Goal: Find specific fact: Find specific fact

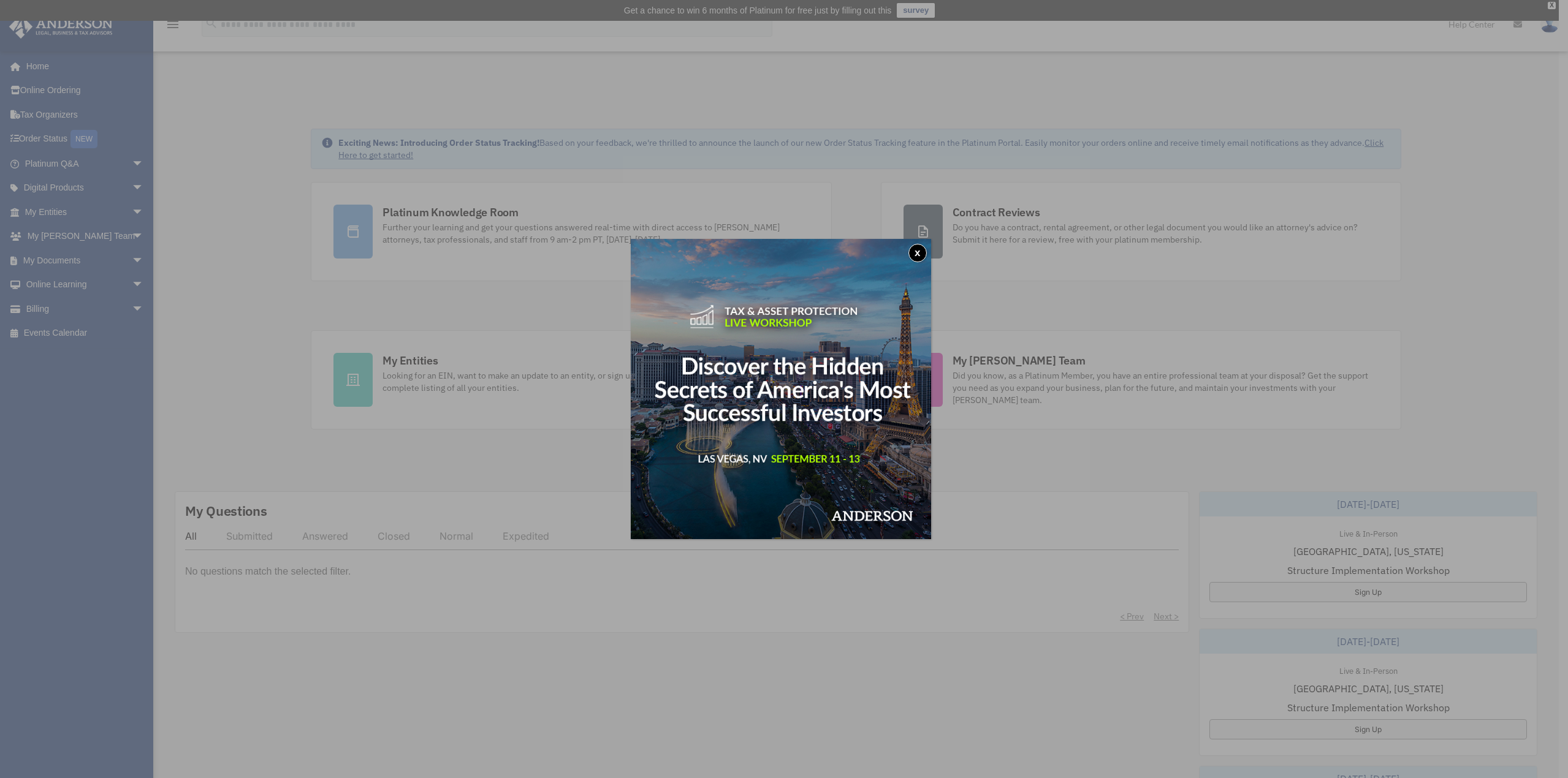
click at [920, 253] on button "x" at bounding box center [917, 253] width 18 height 18
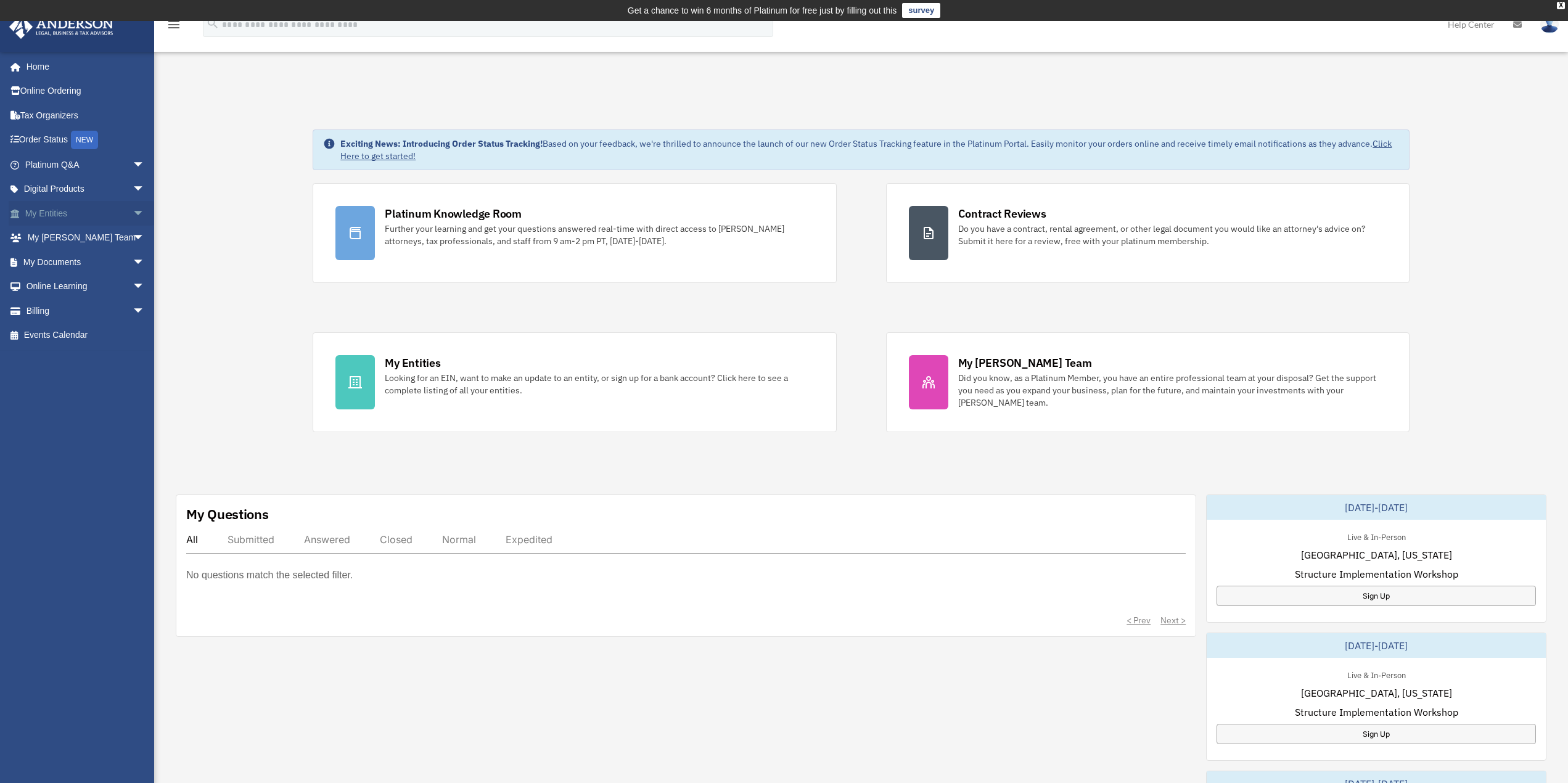
click at [132, 212] on span "arrow_drop_down" at bounding box center [145, 213] width 25 height 25
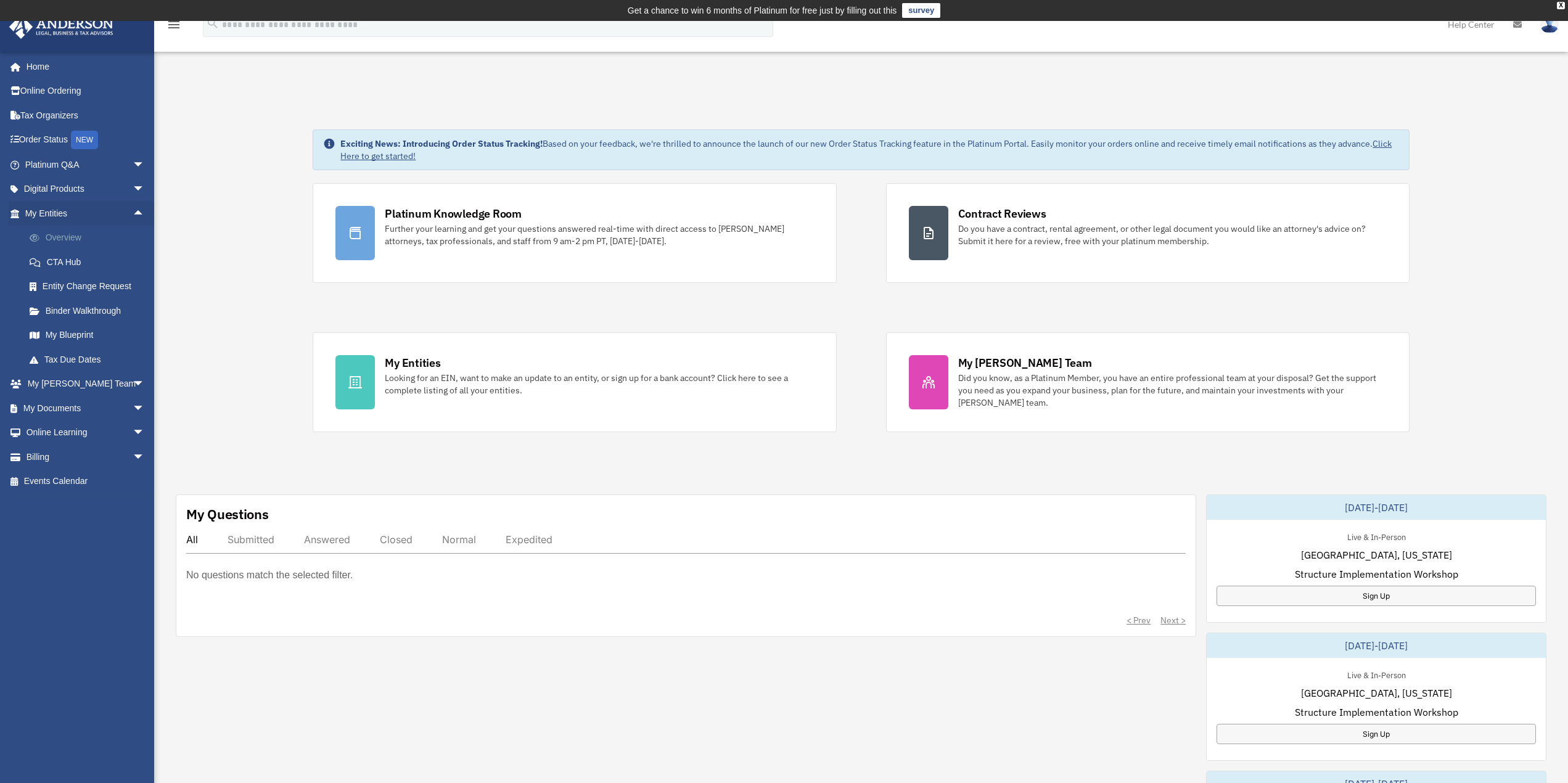
click at [80, 234] on link "Overview" at bounding box center [90, 238] width 146 height 25
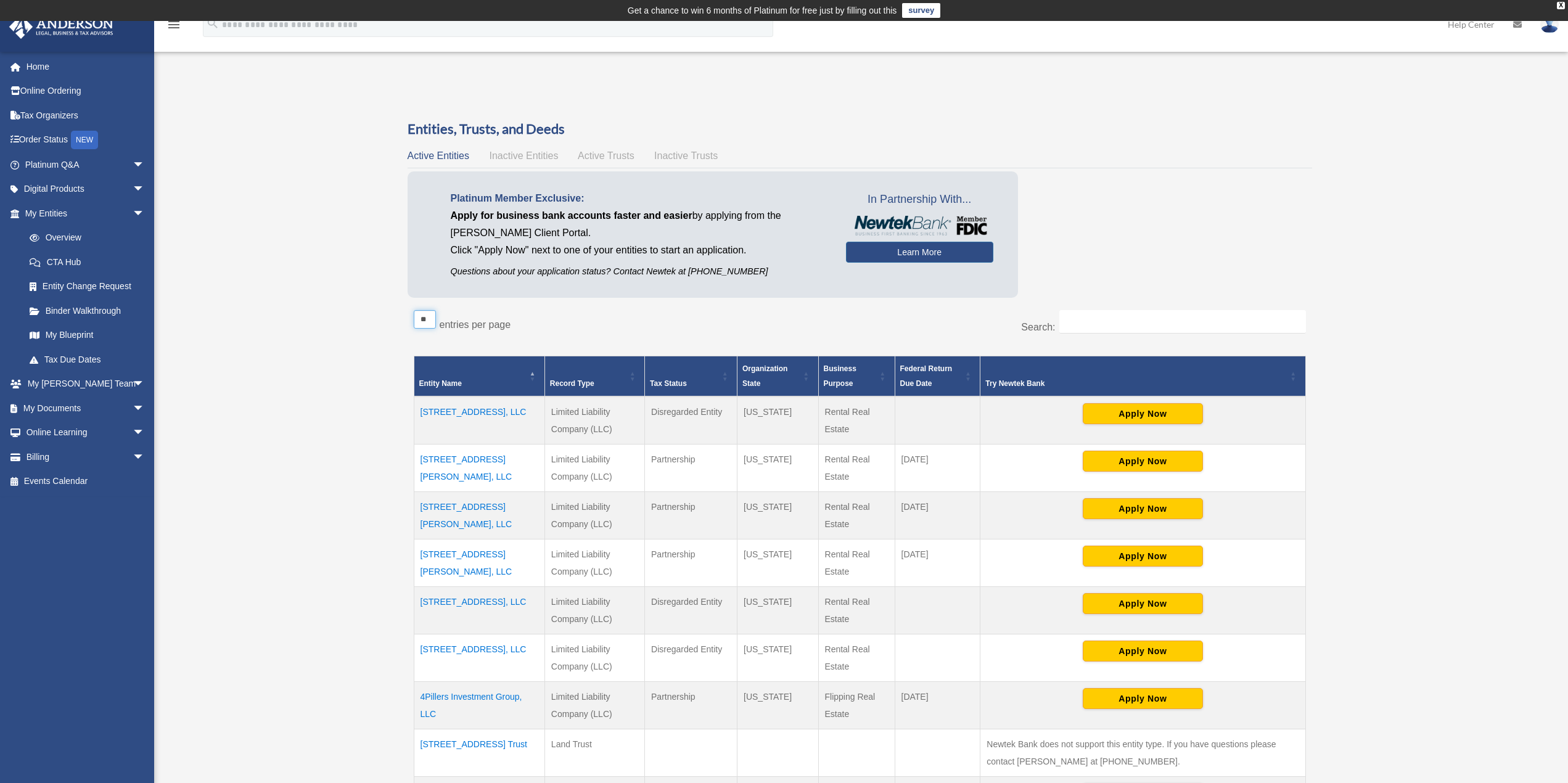
click at [419, 325] on select "** ** ** ***" at bounding box center [424, 319] width 22 height 18
select select "***"
click at [414, 310] on select "** ** ** ***" at bounding box center [424, 319] width 22 height 18
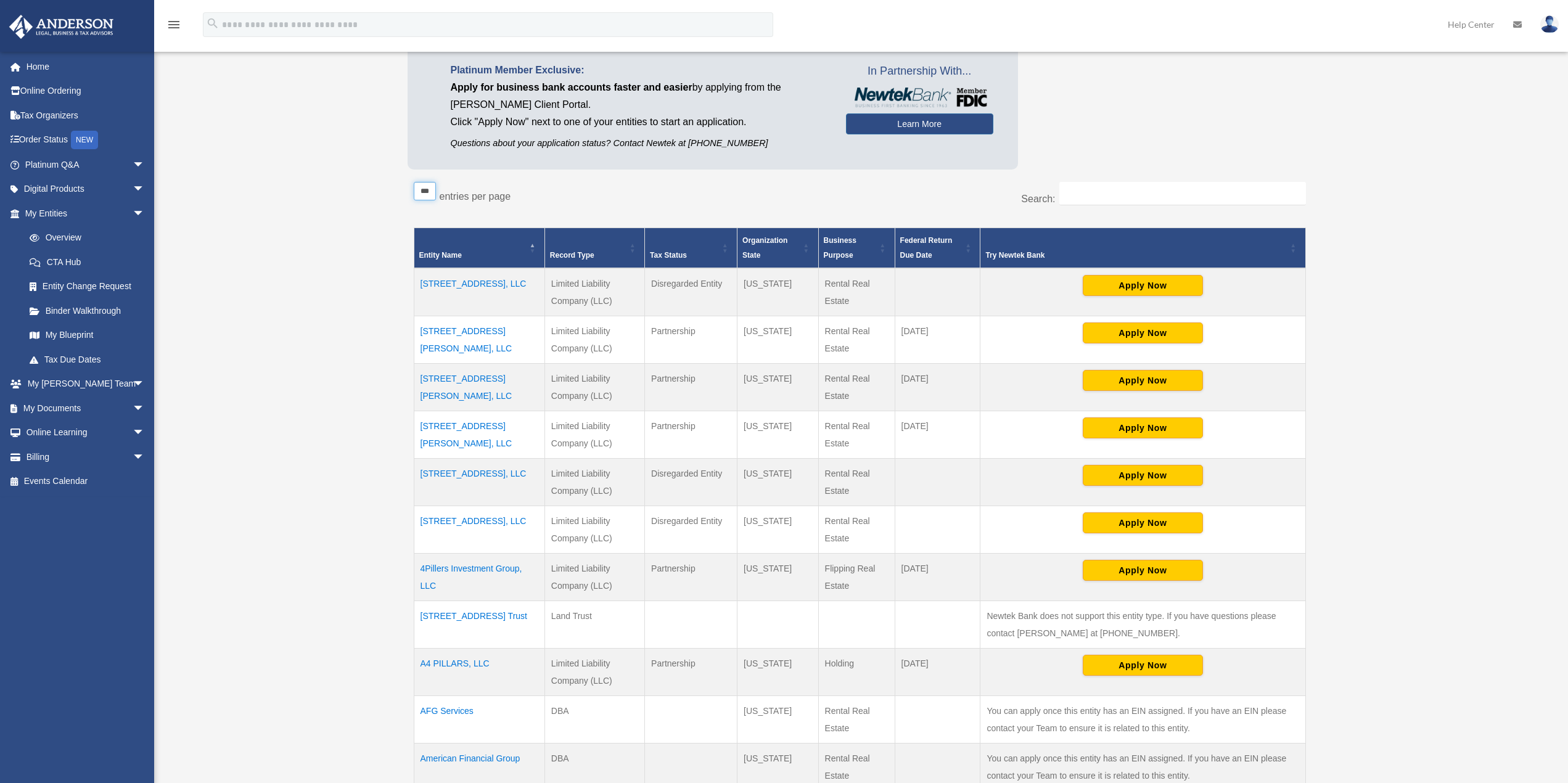
scroll to position [185, 0]
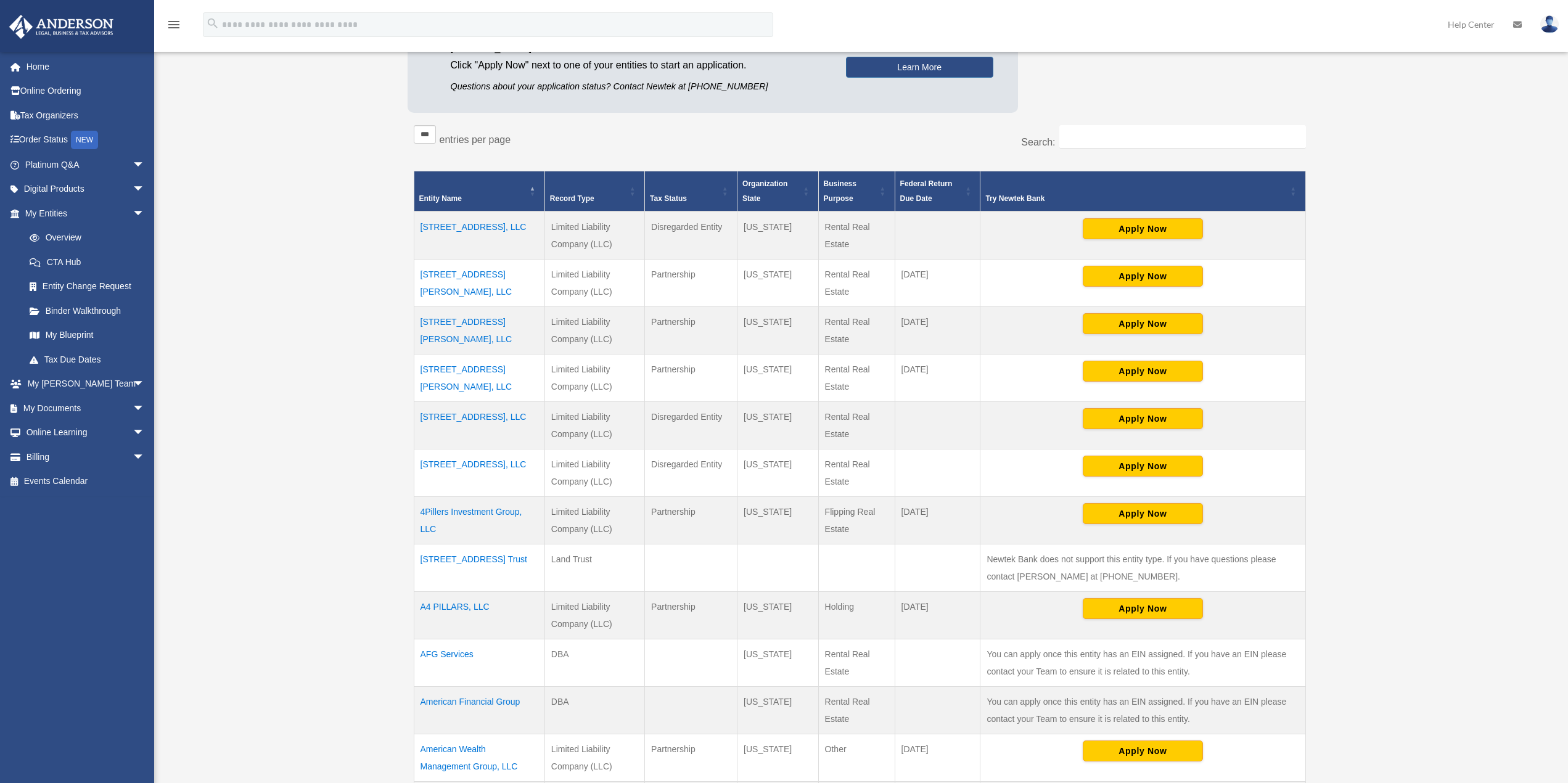
click at [489, 320] on td "22375 Broderick Drive S165, LLC" at bounding box center [479, 331] width 131 height 47
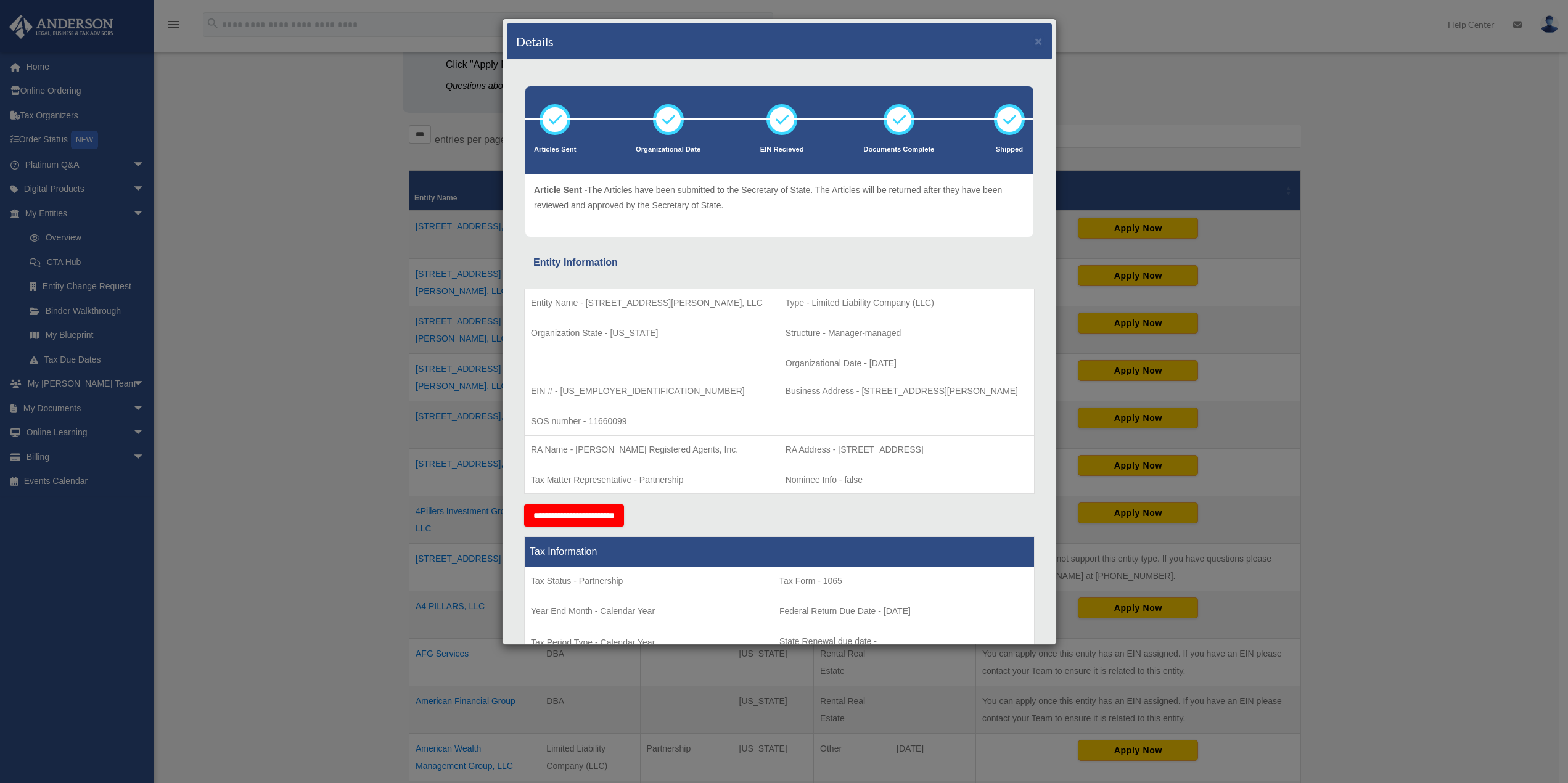
click at [585, 304] on p "Entity Name - 22375 Broderick Drive S165, LLC" at bounding box center [652, 303] width 242 height 16
click at [587, 304] on p "Entity Name - 22375 Broderick Drive S165, LLC" at bounding box center [652, 303] width 242 height 16
click at [628, 308] on p "Entity Name - 22375 Broderick Drive S165, LLC" at bounding box center [652, 303] width 242 height 16
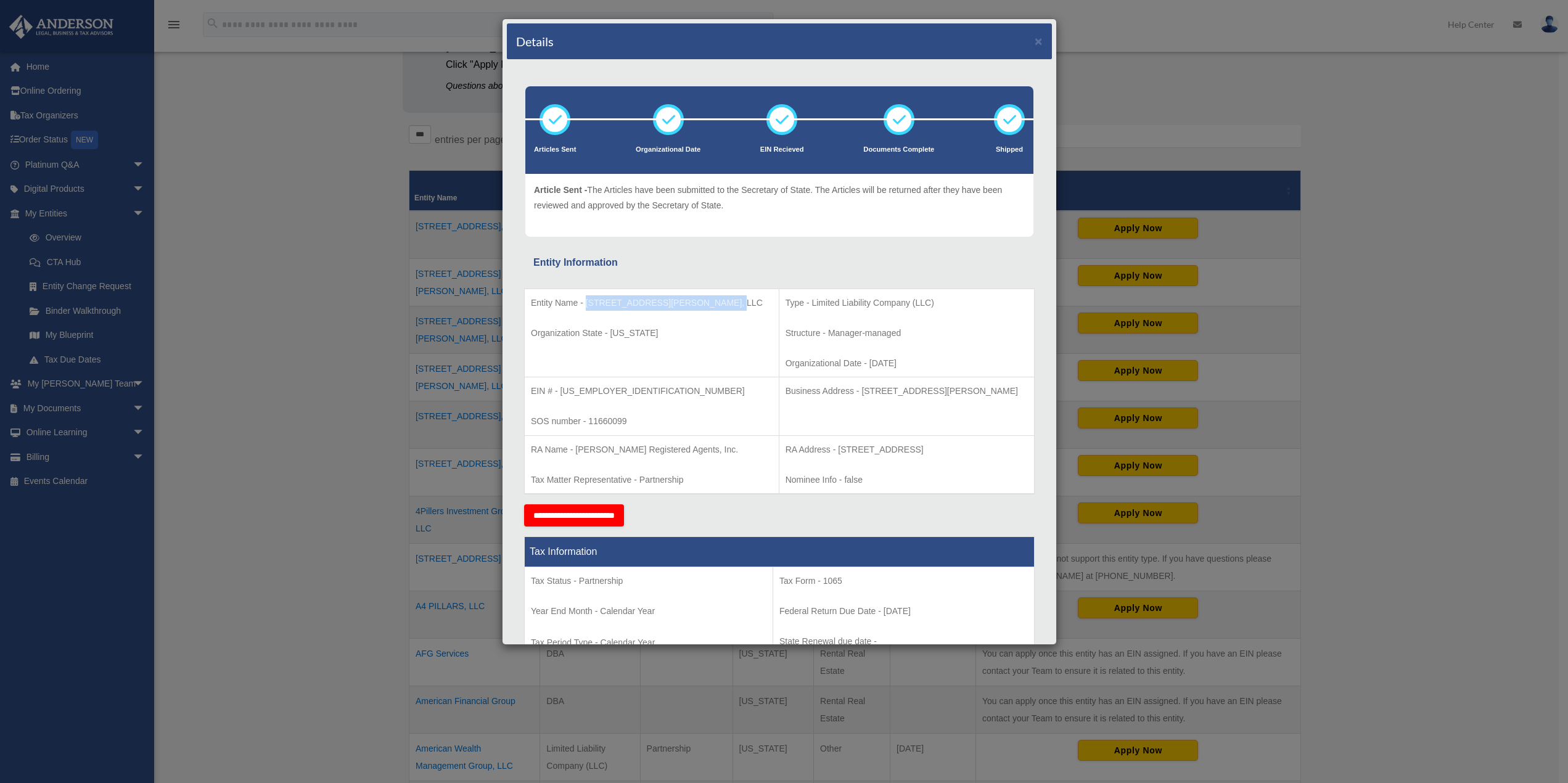
drag, startPoint x: 585, startPoint y: 303, endPoint x: 725, endPoint y: 302, distance: 140.0
click at [725, 302] on td "Entity Name - 22375 Broderick Drive S165, LLC Organization State - Virginia" at bounding box center [652, 332] width 254 height 89
copy p "22375 Broderick Drive S165, LLC"
click at [615, 336] on p "Organization State - Virginia" at bounding box center [652, 333] width 242 height 16
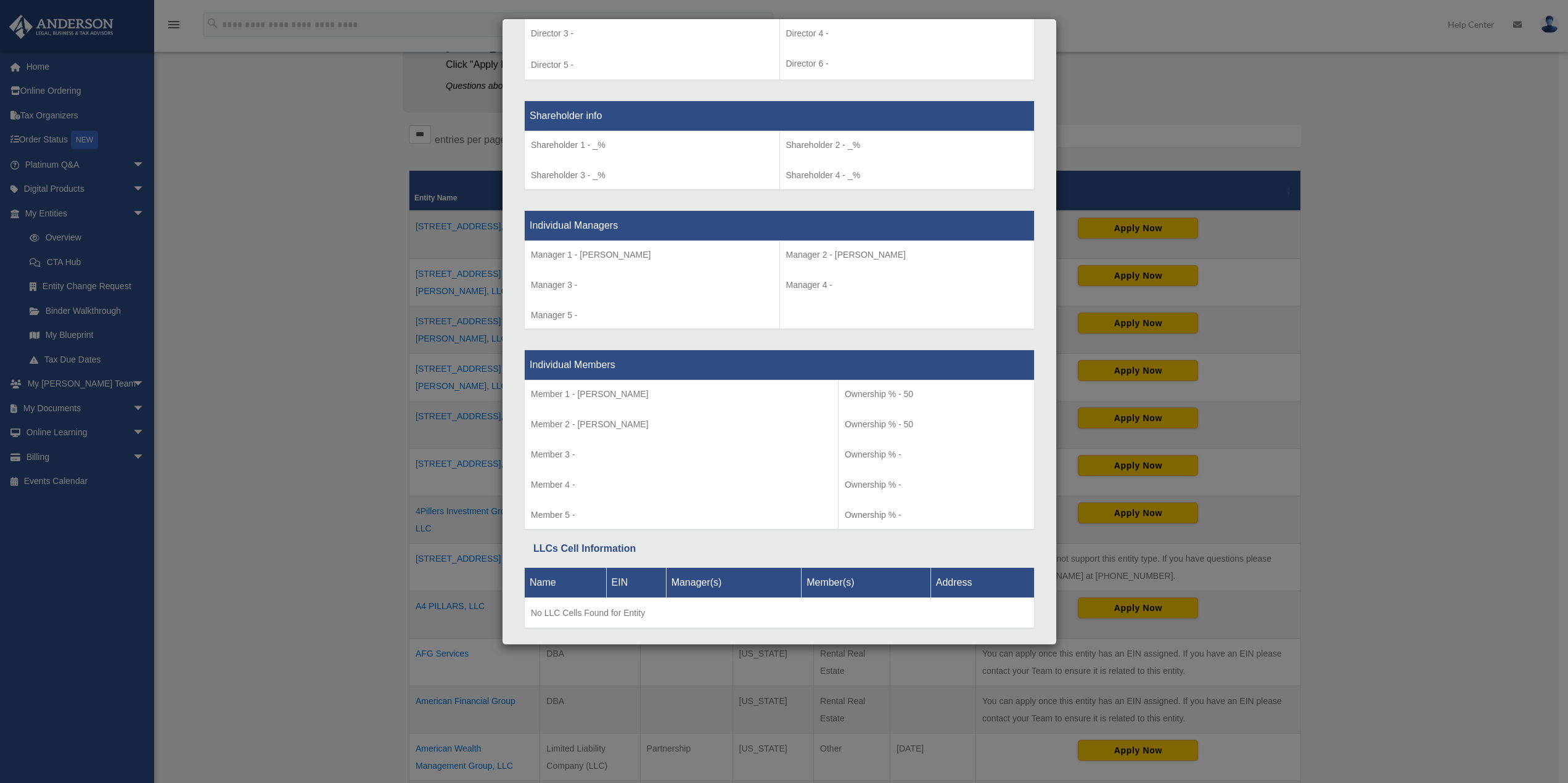
scroll to position [1000, 0]
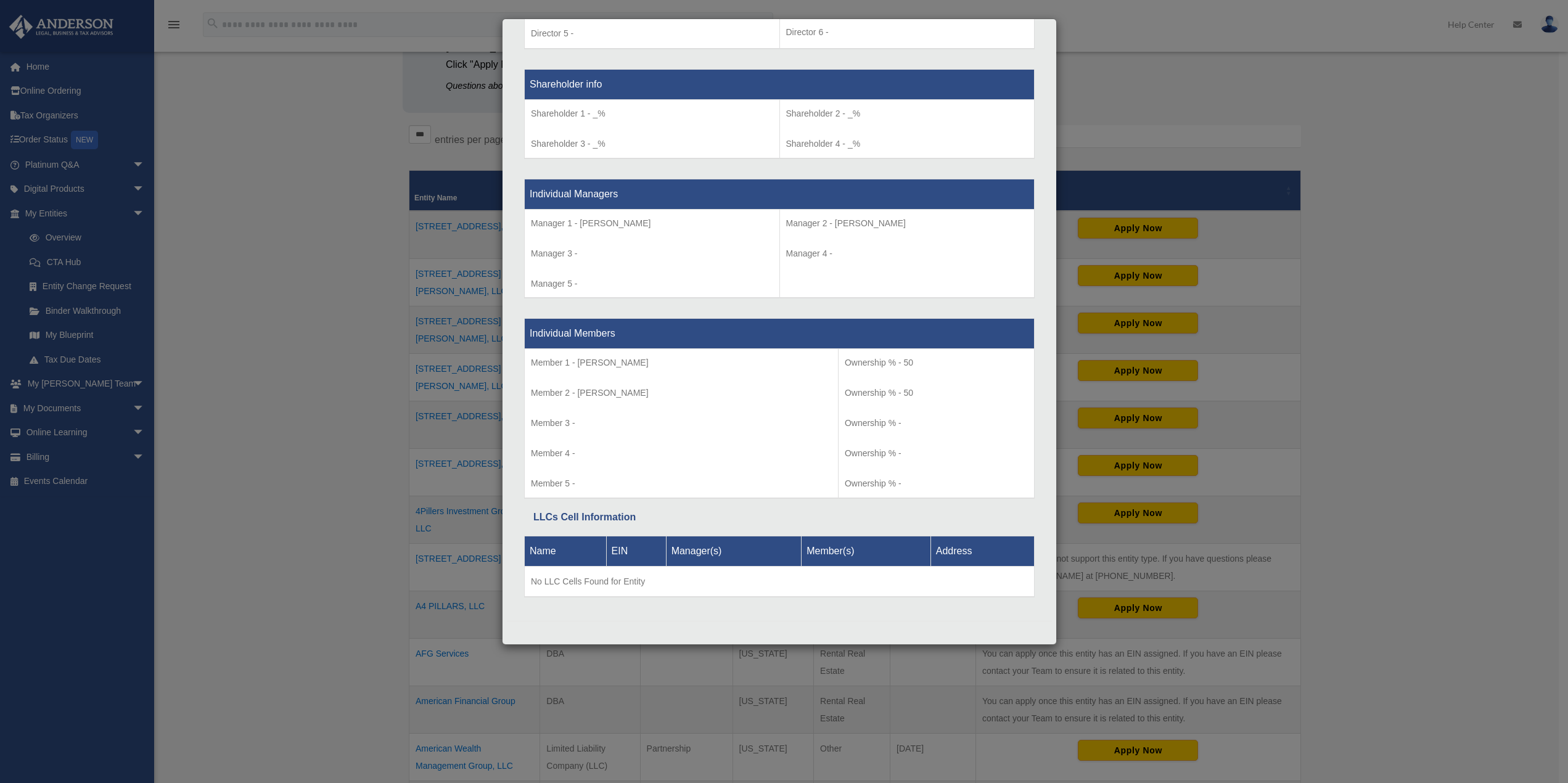
drag, startPoint x: 578, startPoint y: 394, endPoint x: 675, endPoint y: 393, distance: 97.0
click at [675, 393] on p "Member 2 - Mohankumar Narasimhan" at bounding box center [681, 394] width 301 height 16
copy p "Mohankumar Narasimhan"
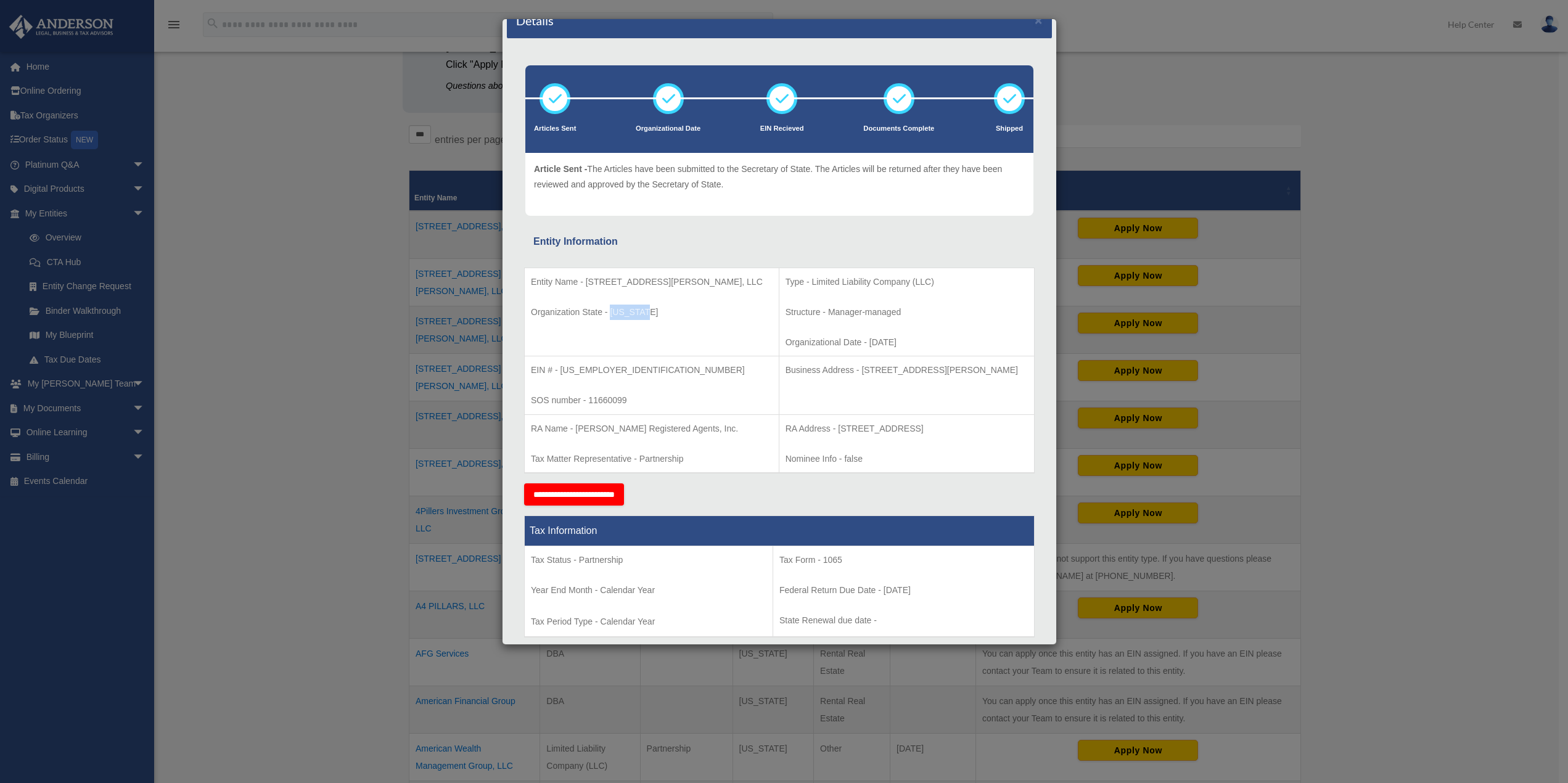
scroll to position [0, 0]
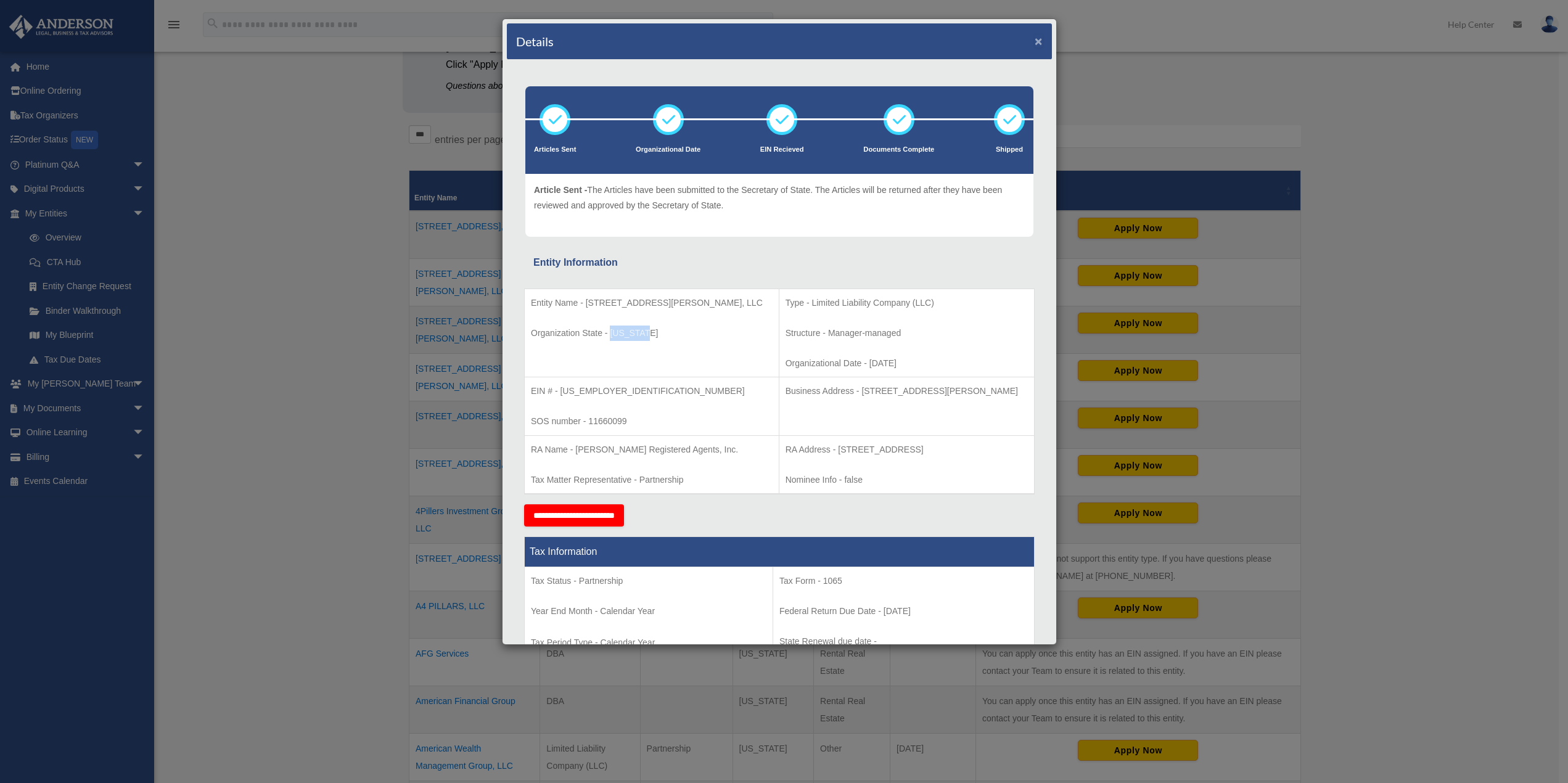
click at [1034, 39] on button "×" at bounding box center [1038, 40] width 8 height 13
